Goal: Check status: Check status

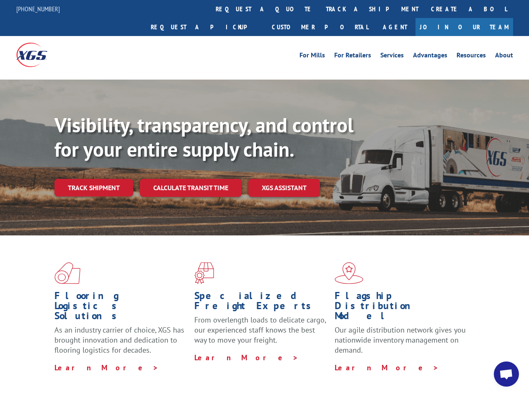
click at [264, 197] on div "Visibility, transparency, and control for your entire supply chain. Track shipm…" at bounding box center [291, 171] width 475 height 117
click at [320, 9] on link "track a shipment" at bounding box center [372, 9] width 105 height 18
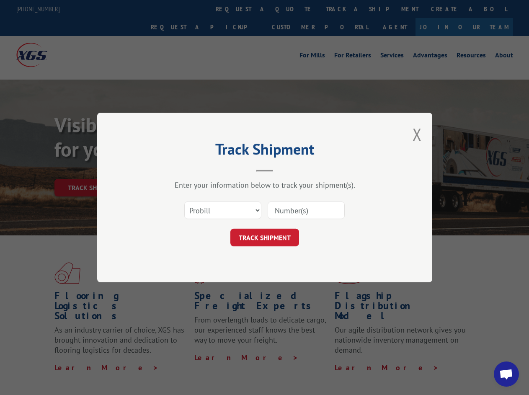
click at [293, 9] on div "Track Shipment Enter your information below to track your shipment(s). Select c…" at bounding box center [264, 197] width 529 height 395
click at [345, 9] on div "Track Shipment Enter your information below to track your shipment(s). Select c…" at bounding box center [264, 197] width 529 height 395
click at [93, 169] on div "Track Shipment Enter your information below to track your shipment(s). Select c…" at bounding box center [264, 197] width 529 height 395
click at [190, 169] on header "Track Shipment" at bounding box center [264, 157] width 251 height 28
click at [285, 169] on header "Track Shipment" at bounding box center [264, 157] width 251 height 28
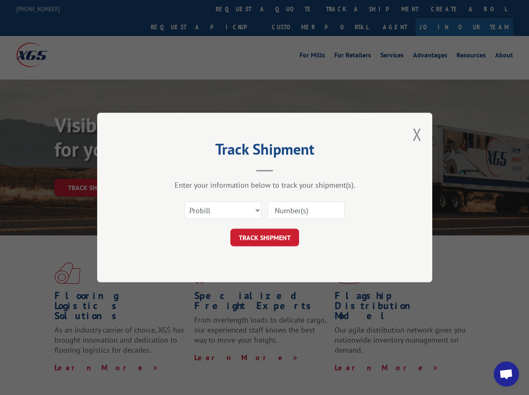
click at [507, 374] on span "Open chat" at bounding box center [507, 375] width 14 height 12
